Goal: Information Seeking & Learning: Compare options

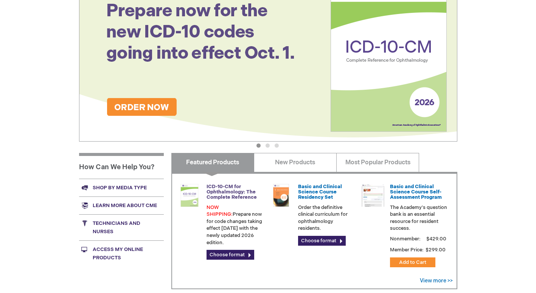
scroll to position [113, 0]
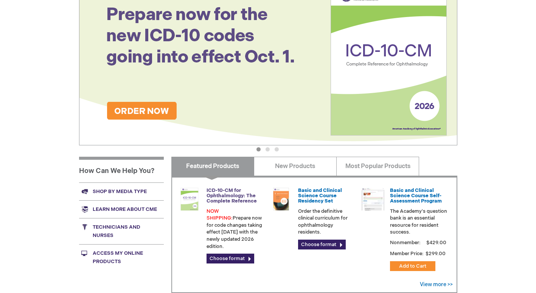
click at [225, 197] on link "ICD-10-CM for Ophthalmology: The Complete Reference" at bounding box center [232, 195] width 50 height 17
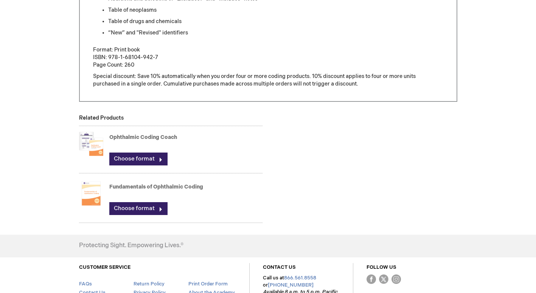
scroll to position [416, 0]
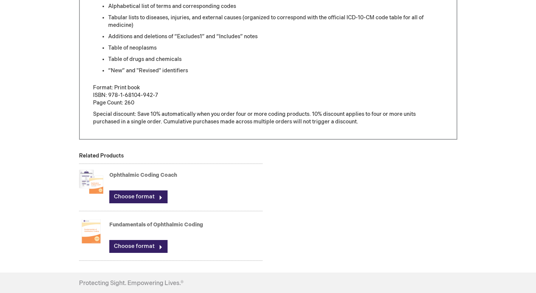
click at [152, 176] on link "Ophthalmic Coding Coach" at bounding box center [143, 175] width 68 height 6
